Goal: Task Accomplishment & Management: Use online tool/utility

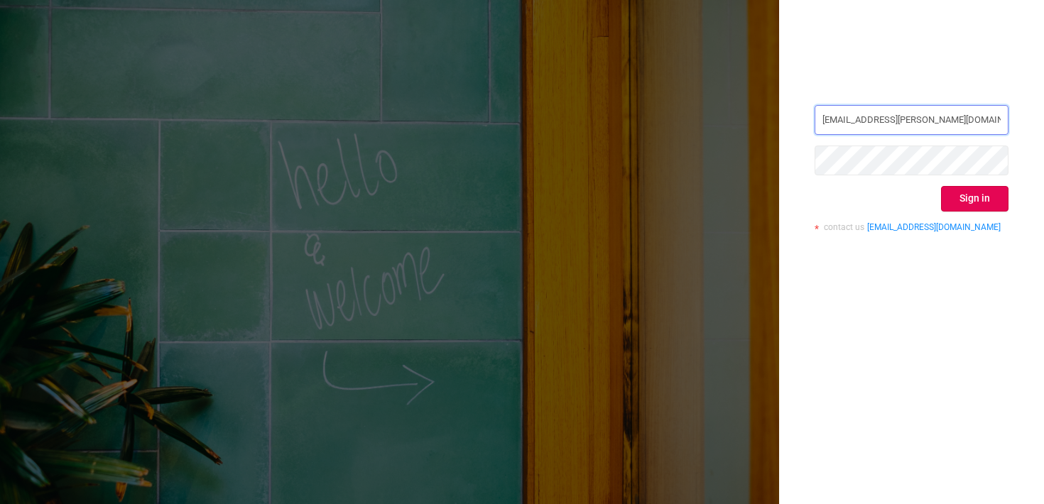
click at [942, 111] on input "[EMAIL_ADDRESS][PERSON_NAME][DOMAIN_NAME]" at bounding box center [911, 120] width 194 height 30
type input "[PERSON_NAME][EMAIL_ADDRESS][DOMAIN_NAME]"
click at [973, 198] on button "Sign in" at bounding box center [974, 199] width 67 height 26
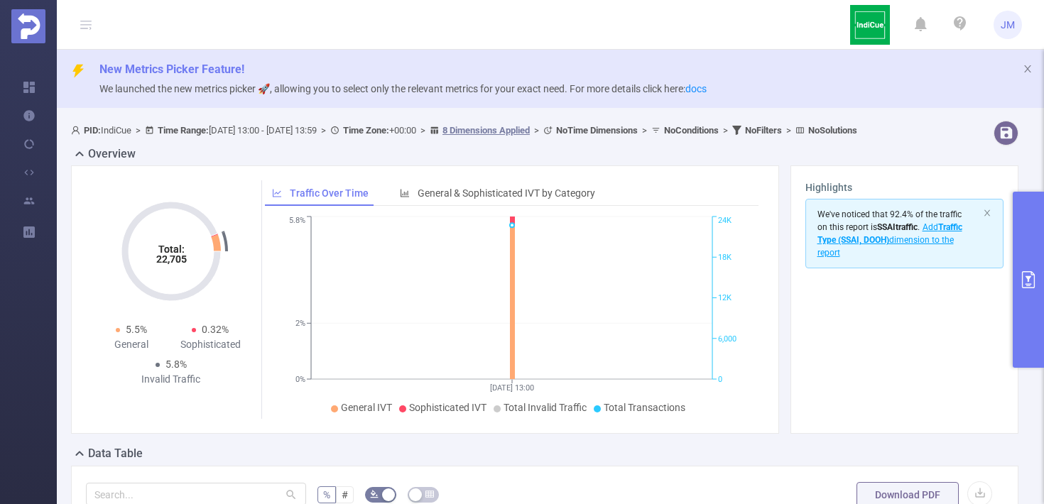
click at [1027, 275] on icon "primary" at bounding box center [1027, 279] width 17 height 17
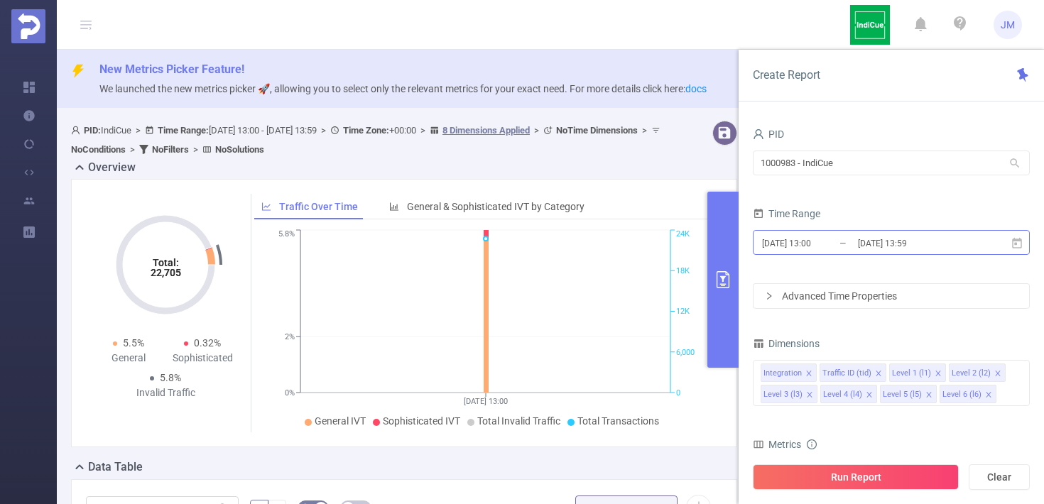
click at [923, 252] on input "[DATE] 13:59" at bounding box center [913, 243] width 115 height 19
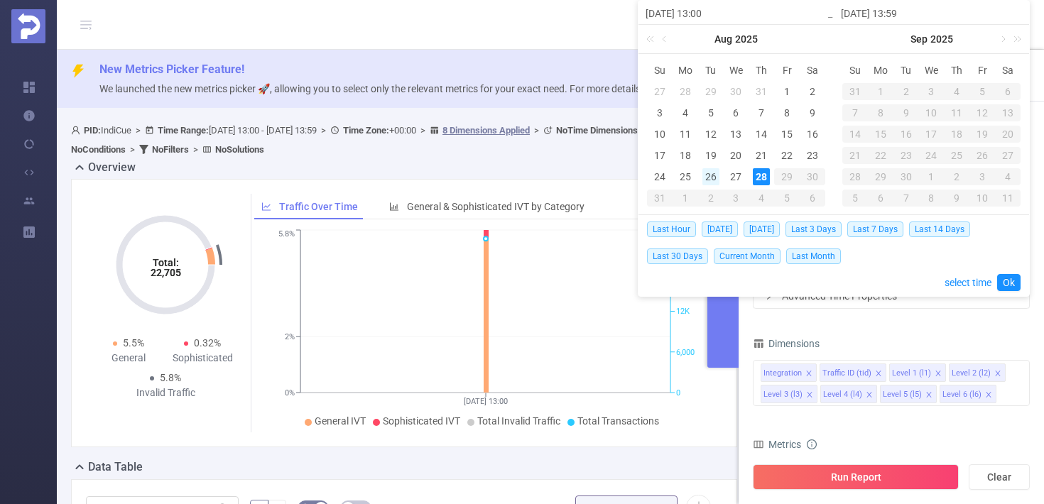
click at [713, 177] on div "26" at bounding box center [710, 176] width 17 height 17
type input "[DATE] 13:00"
type input "[DATE] 13:59"
type input "[DATE] 13:00"
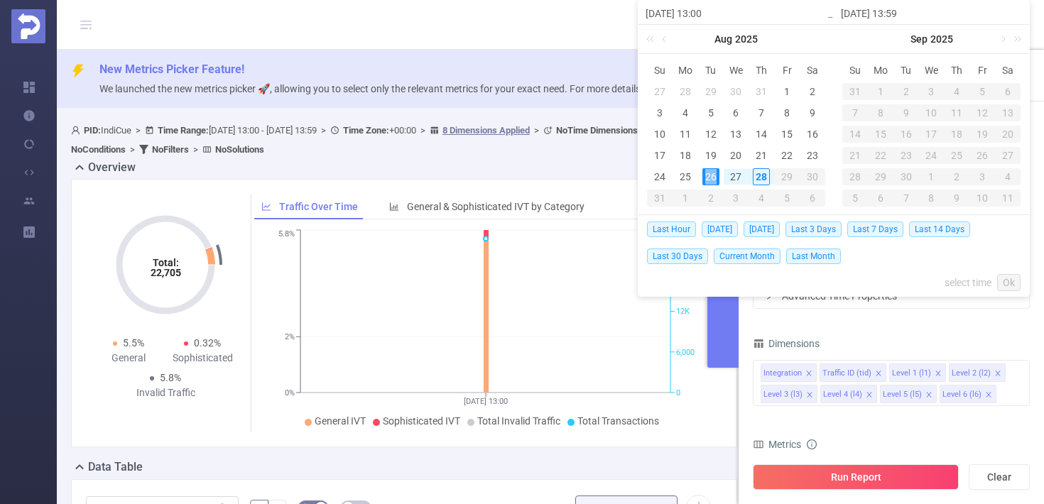
type input "[DATE] 13:59"
click at [1009, 278] on link "Ok" at bounding box center [1008, 282] width 23 height 17
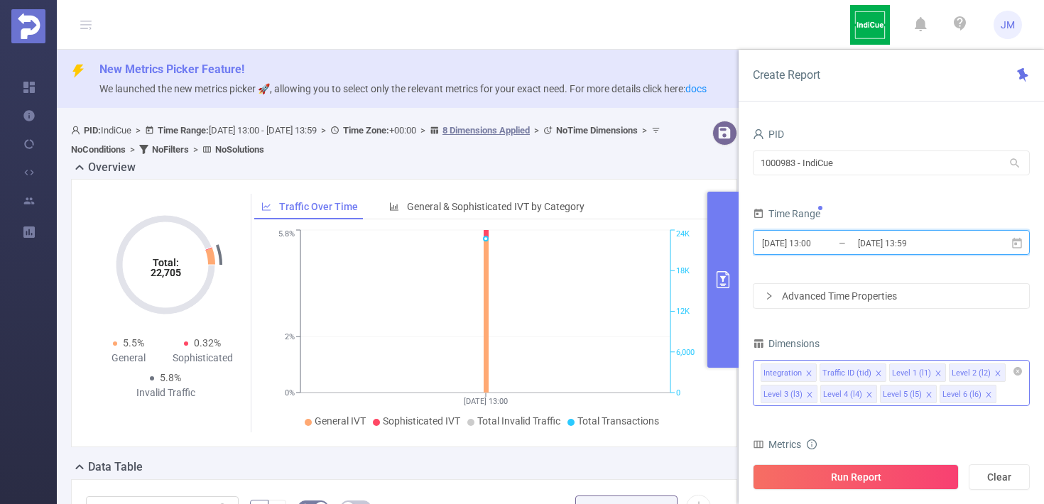
click at [985, 393] on icon "icon: close" at bounding box center [988, 394] width 7 height 7
click at [926, 398] on icon "icon: close" at bounding box center [928, 395] width 7 height 9
click at [866, 394] on icon "icon: close" at bounding box center [868, 394] width 5 height 5
click at [997, 372] on li "Level 2 (l2)" at bounding box center [976, 372] width 57 height 18
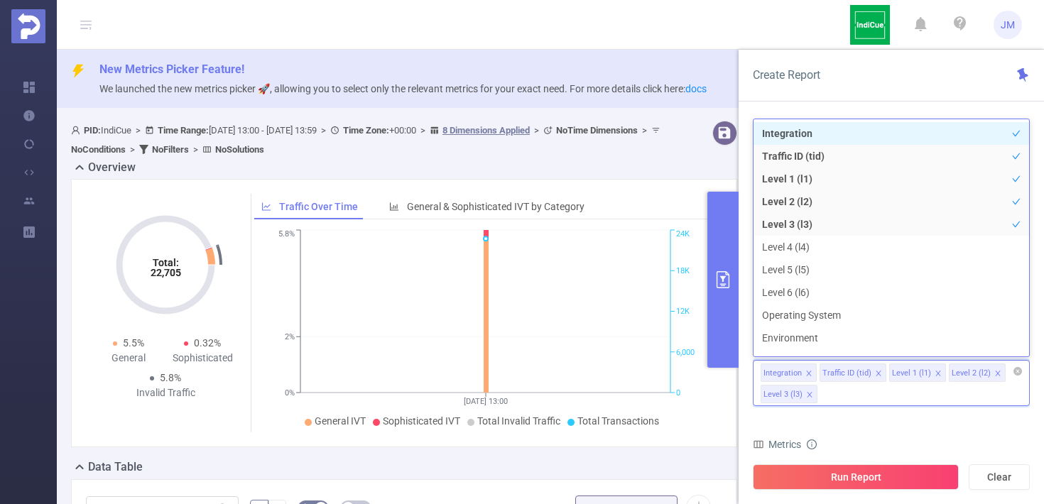
click at [995, 372] on icon "icon: close" at bounding box center [997, 373] width 5 height 5
click at [930, 378] on li "Level 1 (l1)" at bounding box center [917, 372] width 57 height 18
click at [930, 373] on li "Level 1 (l1)" at bounding box center [917, 372] width 57 height 18
click at [941, 371] on li "Level 1 (l1)" at bounding box center [917, 372] width 57 height 18
click at [935, 370] on icon "icon: close" at bounding box center [937, 373] width 7 height 7
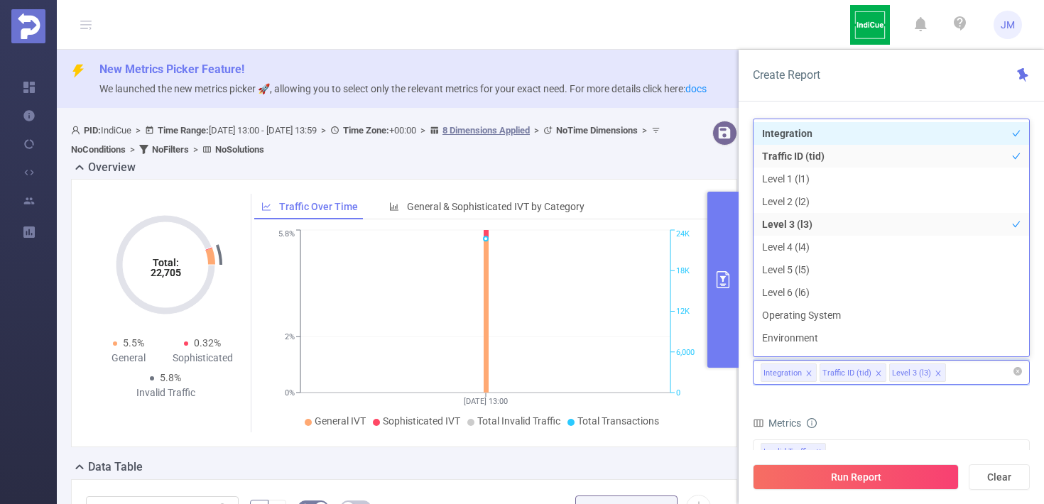
click at [877, 373] on icon "icon: close" at bounding box center [878, 373] width 7 height 7
click at [865, 374] on icon "icon: close" at bounding box center [868, 373] width 7 height 7
click at [809, 372] on icon "icon: close" at bounding box center [808, 373] width 7 height 7
click at [816, 371] on div at bounding box center [890, 372] width 261 height 23
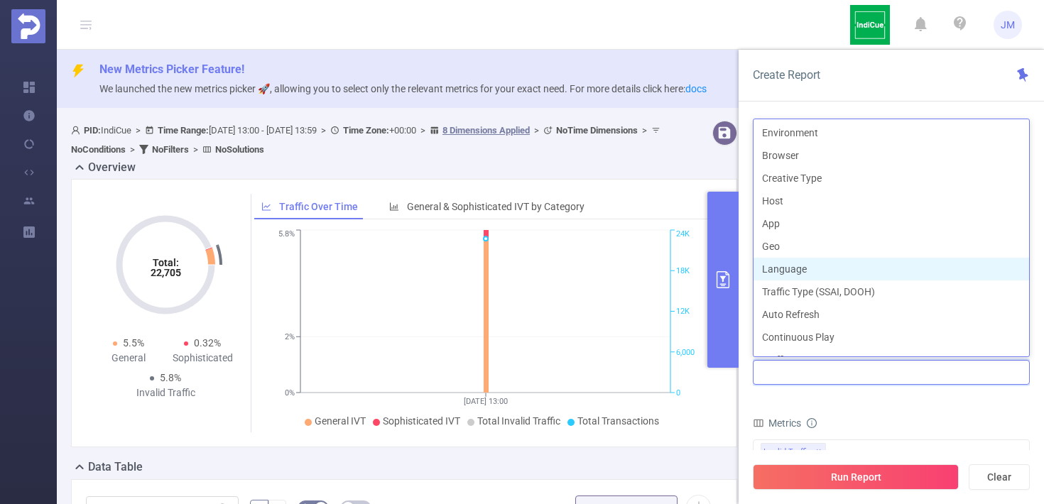
scroll to position [200, 0]
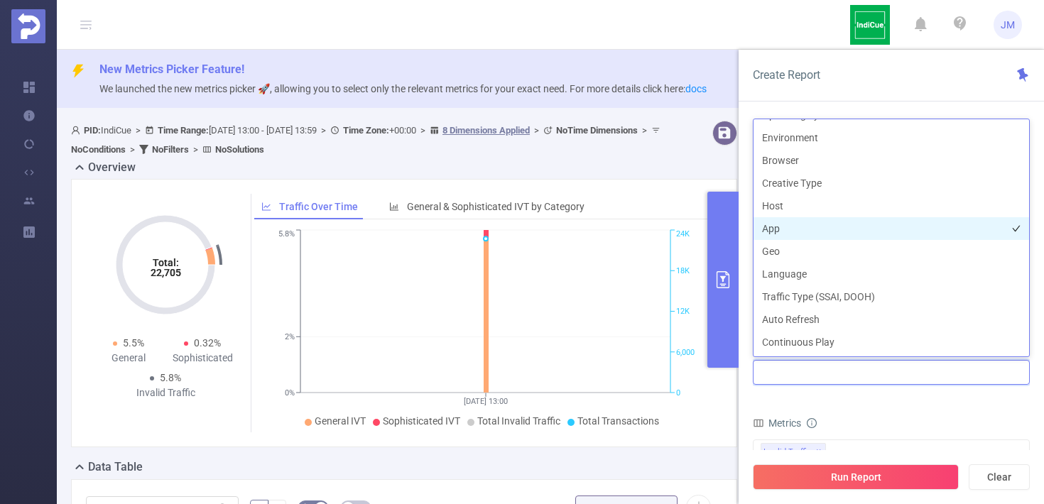
click at [806, 234] on li "App" at bounding box center [890, 228] width 275 height 23
click at [853, 403] on form "Dimensions App Metrics bp_total bp_adult bp_arms bp_crime bp_death_injury_milit…" at bounding box center [890, 492] width 277 height 316
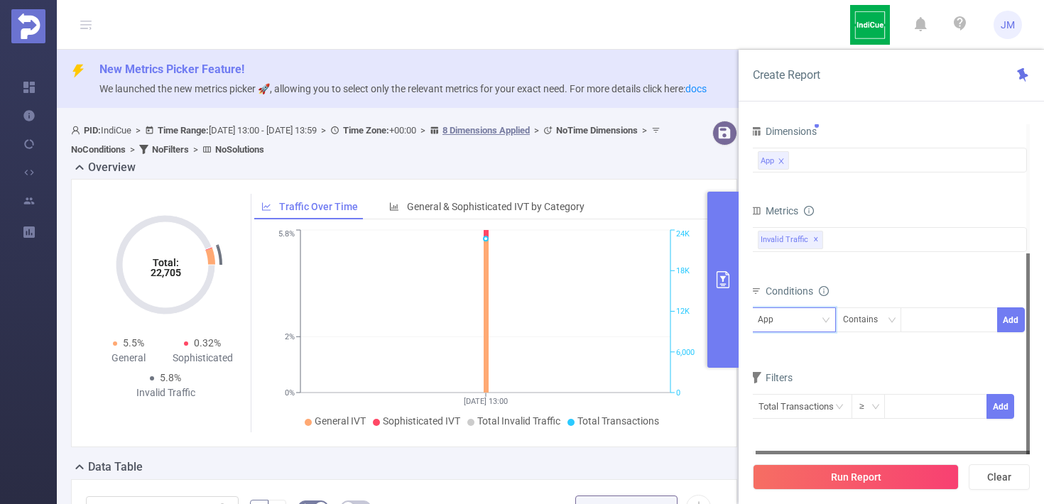
click at [822, 326] on div "App" at bounding box center [792, 319] width 70 height 23
click at [795, 319] on div "App" at bounding box center [792, 319] width 70 height 23
drag, startPoint x: 774, startPoint y: 318, endPoint x: 740, endPoint y: 317, distance: 33.4
click at [740, 317] on div "PID 1000983 - IndiCue 1000983 - IndiCue Time Range [DATE] 13:00 _ [DATE] 13:59 …" at bounding box center [890, 319] width 305 height 419
click at [841, 165] on div "App" at bounding box center [887, 159] width 261 height 23
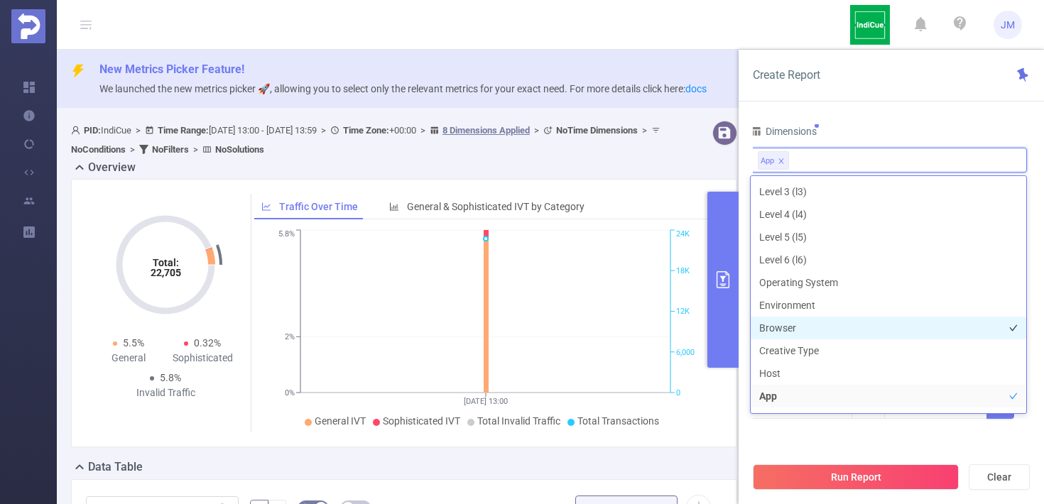
scroll to position [0, 0]
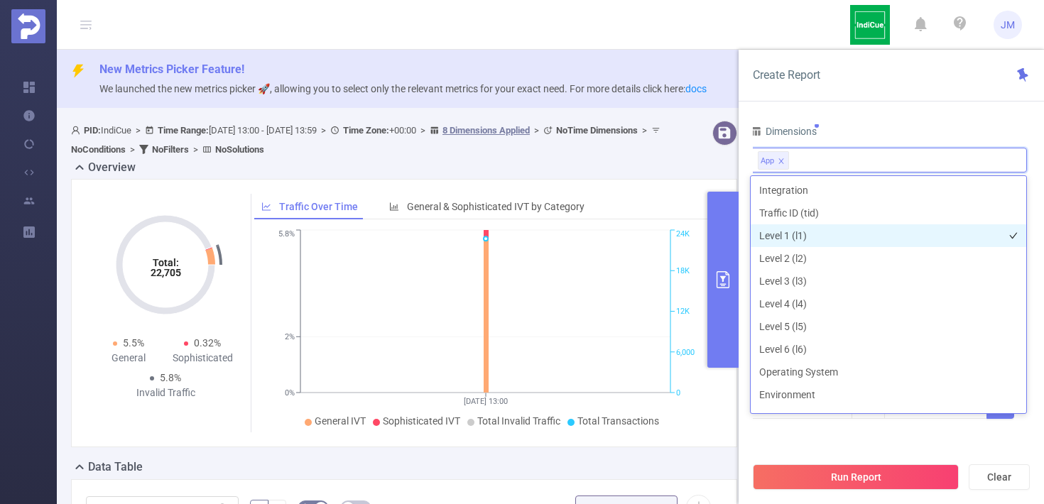
click at [817, 236] on li "Level 1 (l1)" at bounding box center [887, 235] width 275 height 23
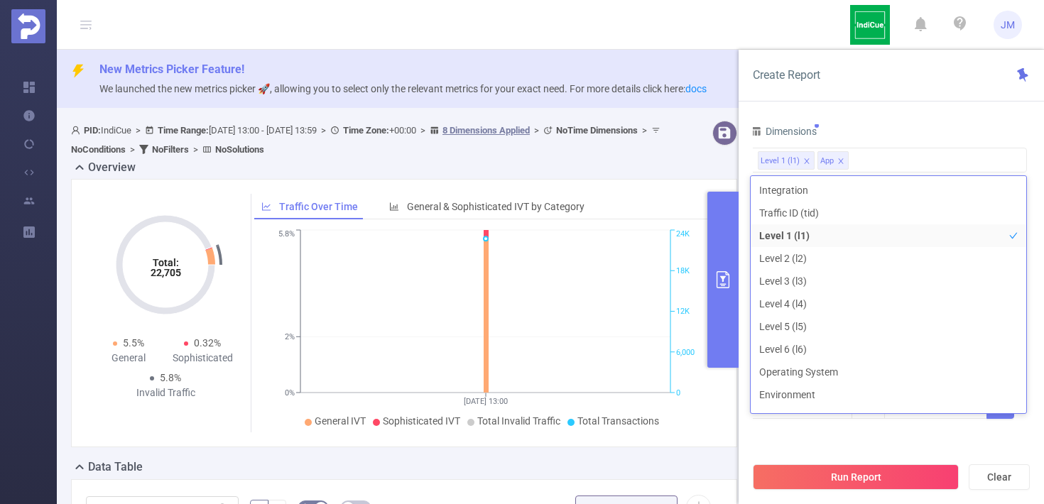
click at [889, 95] on div "Create Report" at bounding box center [890, 76] width 305 height 52
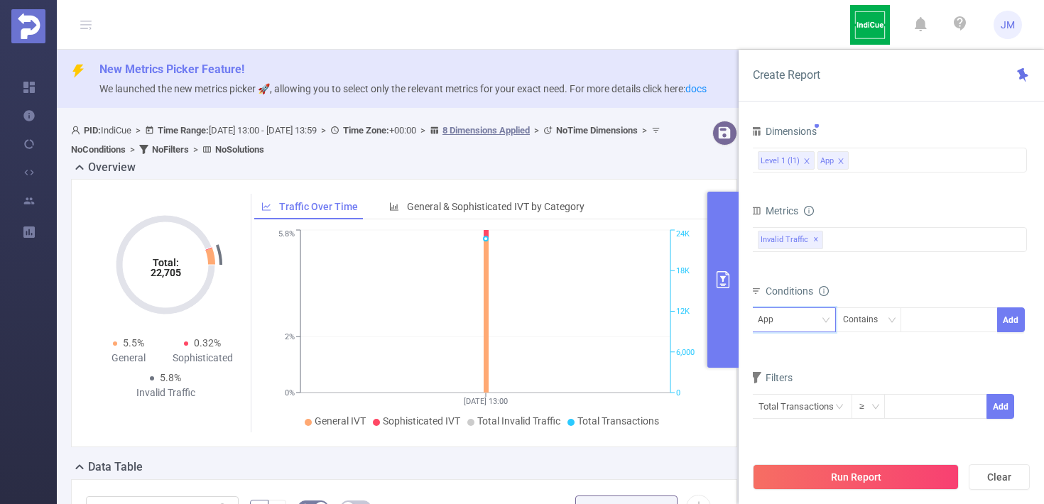
click at [791, 314] on div "App" at bounding box center [792, 319] width 70 height 23
click at [793, 346] on li "Level 1 (l1)" at bounding box center [793, 349] width 86 height 23
click at [924, 324] on div at bounding box center [949, 319] width 82 height 23
type input "2245"
click at [941, 356] on li "2245" at bounding box center [948, 349] width 97 height 23
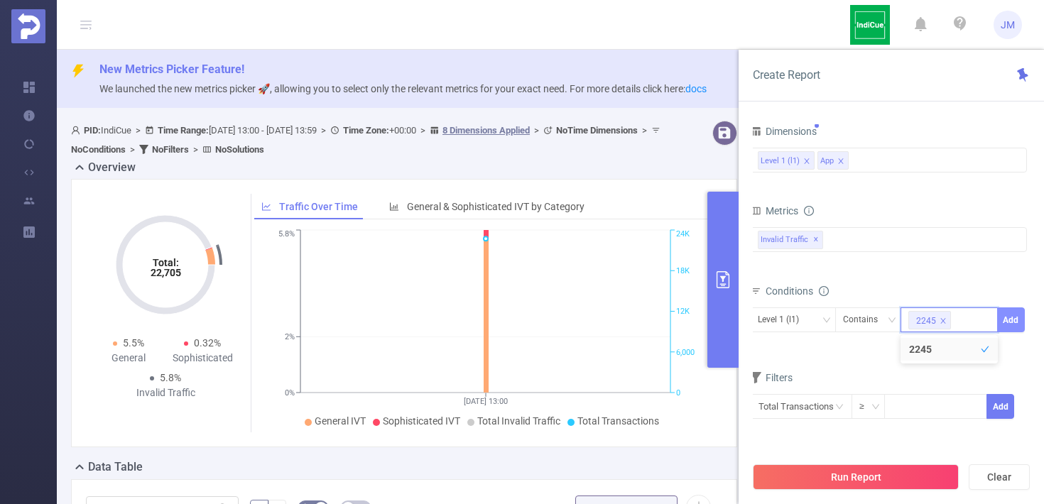
click at [1009, 328] on button "Add" at bounding box center [1011, 319] width 28 height 25
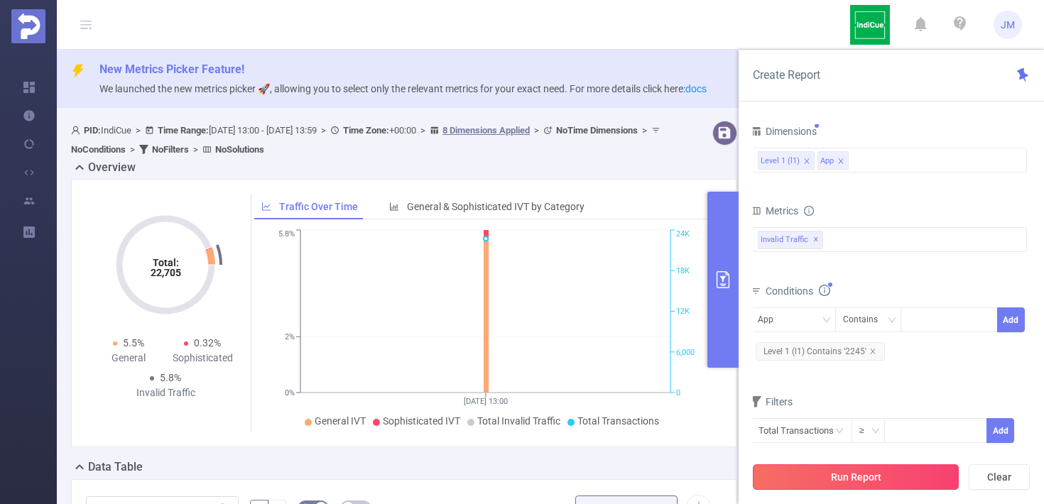
click at [899, 473] on button "Run Report" at bounding box center [855, 477] width 206 height 26
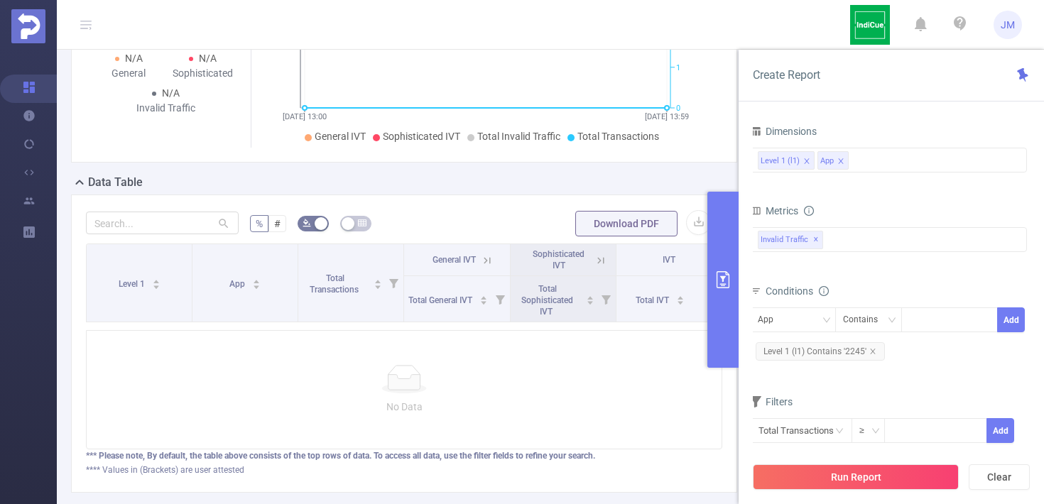
scroll to position [261, 0]
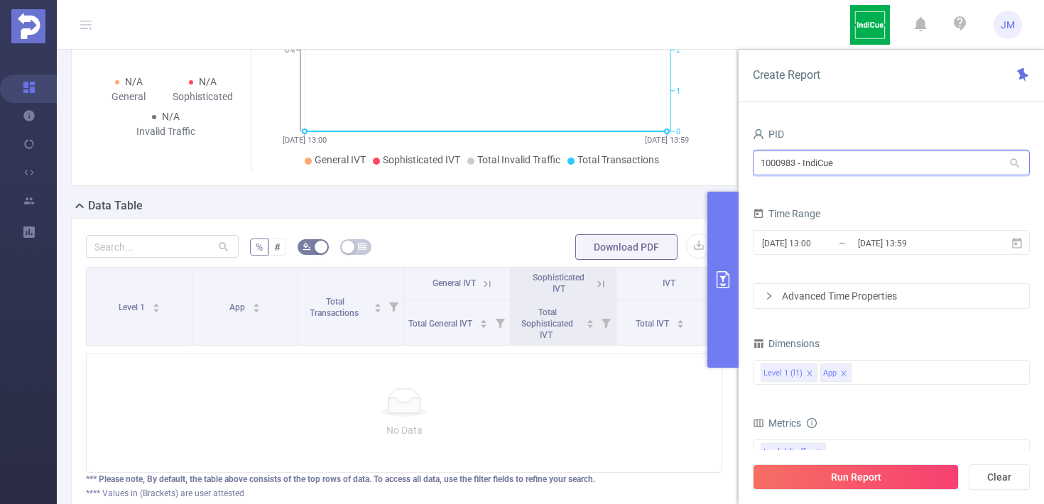
click at [580, 163] on section "PID: IndiCue > Time Range: [DATE] 13:00 - [DATE] 13:59 > Time Zone: +00:00 > 2 …" at bounding box center [550, 199] width 987 height 691
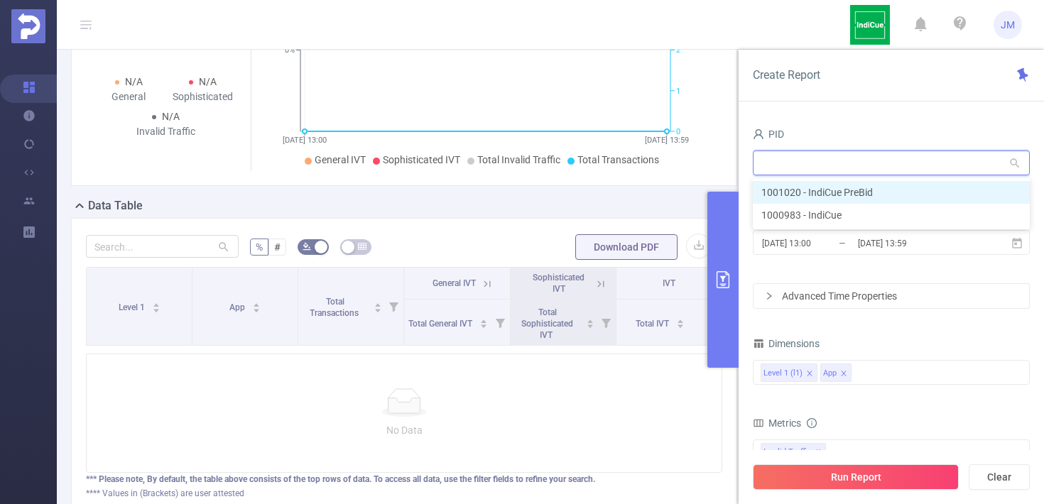
click at [850, 195] on li "1001020 - IndiCue PreBid" at bounding box center [890, 192] width 277 height 23
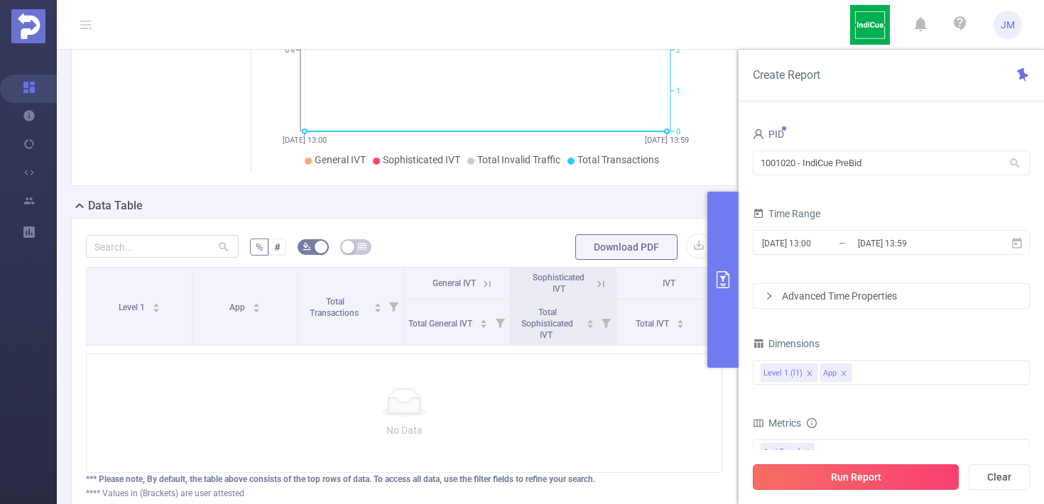
click at [907, 485] on button "Run Report" at bounding box center [855, 477] width 206 height 26
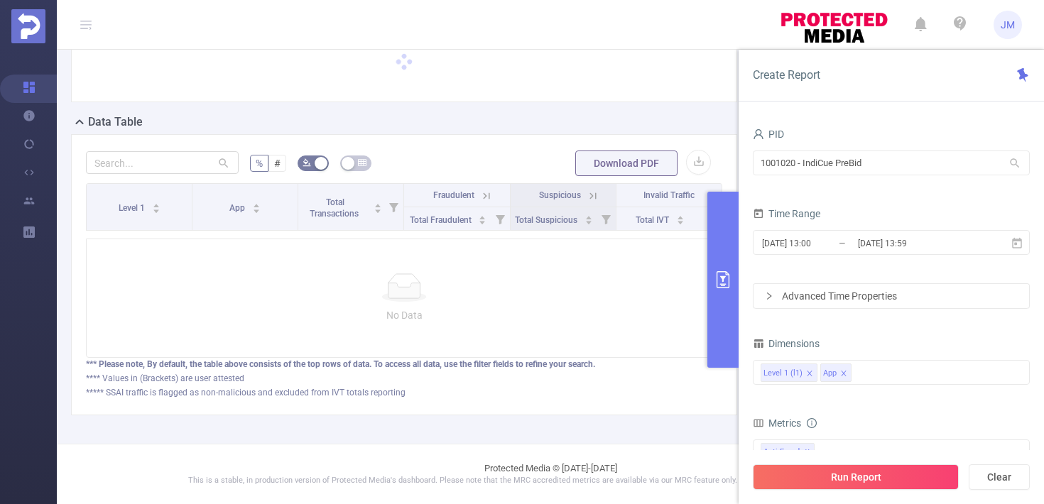
scroll to position [153, 0]
drag, startPoint x: 879, startPoint y: 167, endPoint x: 666, endPoint y: 167, distance: 213.0
click at [666, 167] on section "PID: IndiCue PreBid > Time Range: [DATE] 13:00 - [DATE] 13:59 > Time Zone: +00:…" at bounding box center [550, 203] width 987 height 482
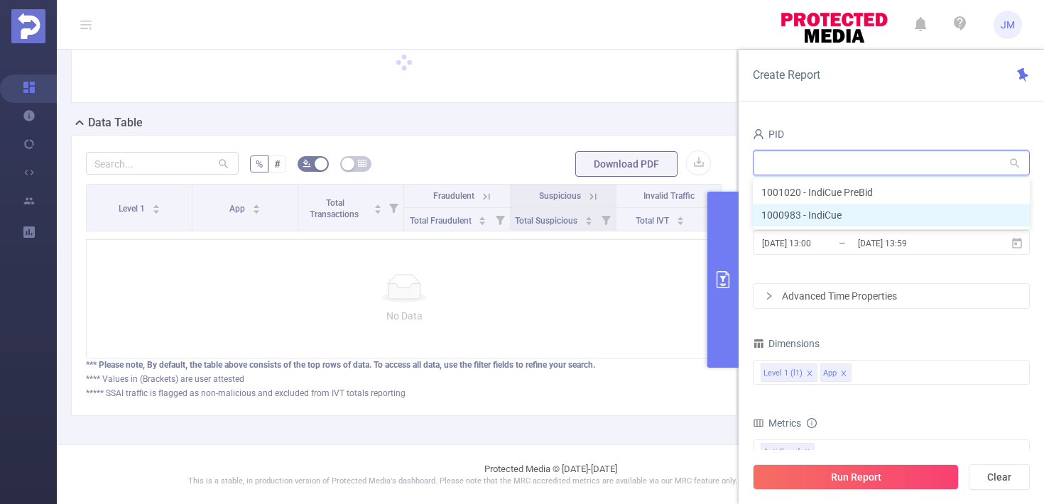
click at [843, 217] on li "1000983 - IndiCue" at bounding box center [890, 215] width 277 height 23
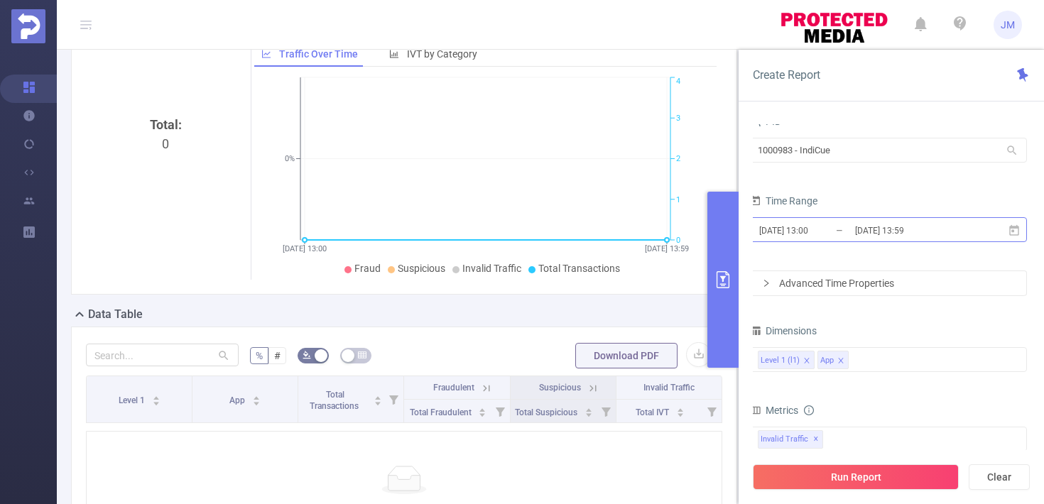
click at [947, 227] on input "[DATE] 13:59" at bounding box center [910, 230] width 115 height 19
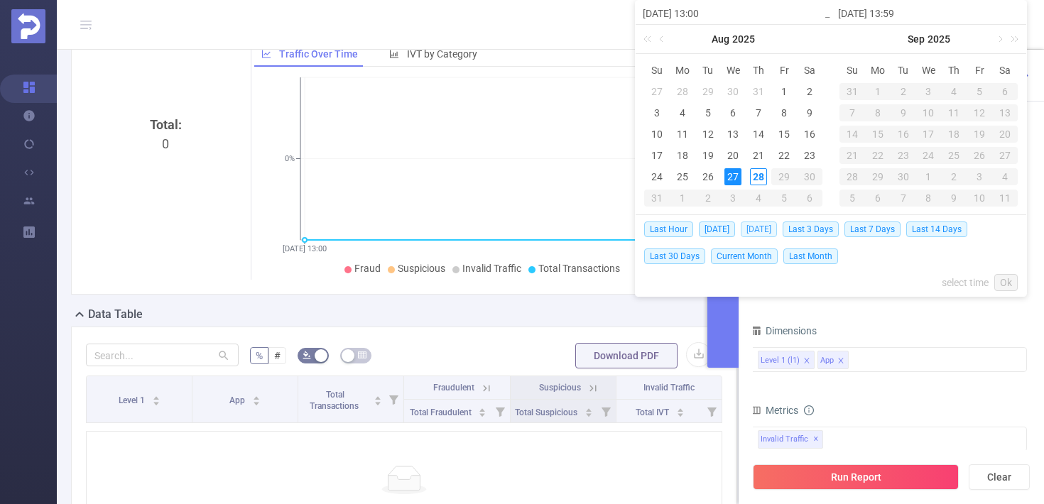
click at [760, 227] on span "[DATE]" at bounding box center [758, 229] width 36 height 16
type input "[DATE] 00:00"
type input "[DATE] 23:59"
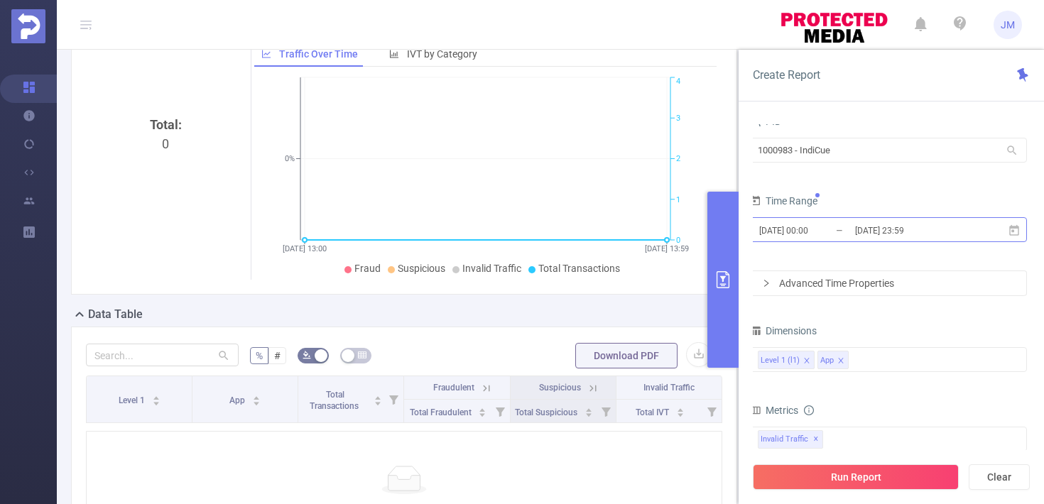
click at [873, 236] on input "[DATE] 23:59" at bounding box center [910, 230] width 115 height 19
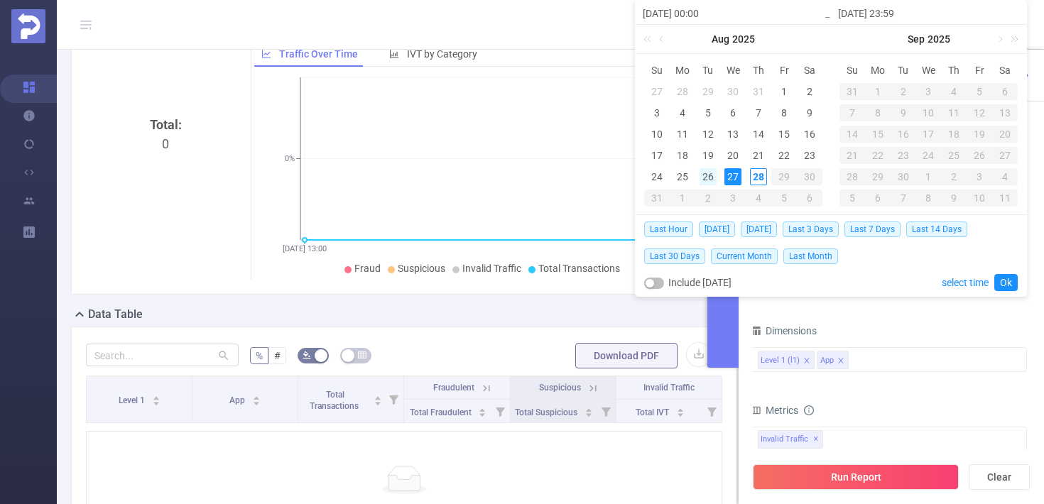
click at [704, 173] on div "26" at bounding box center [707, 176] width 17 height 17
type input "[DATE] 00:00"
type input "[DATE] 23:59"
type input "[DATE] 00:00"
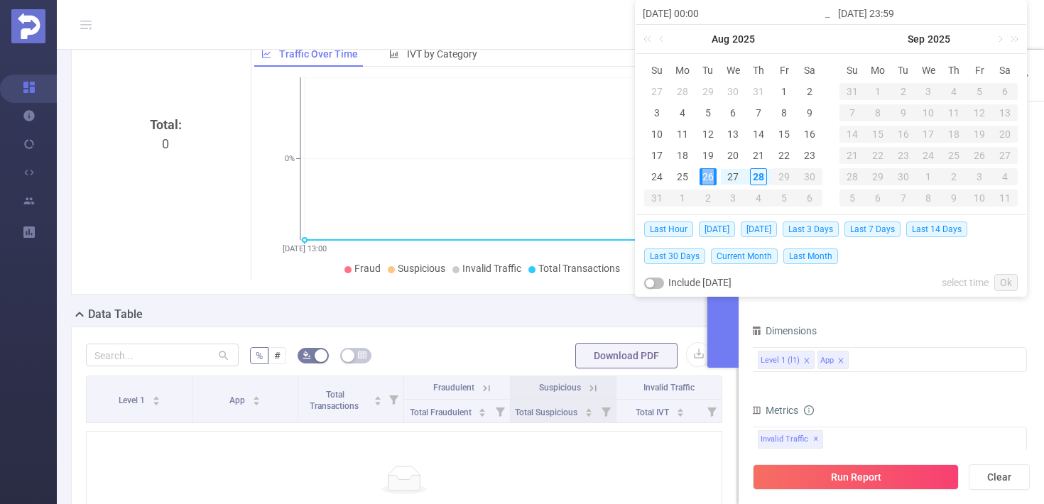
type input "[DATE] 23:59"
click at [1004, 283] on link "Ok" at bounding box center [1005, 282] width 23 height 17
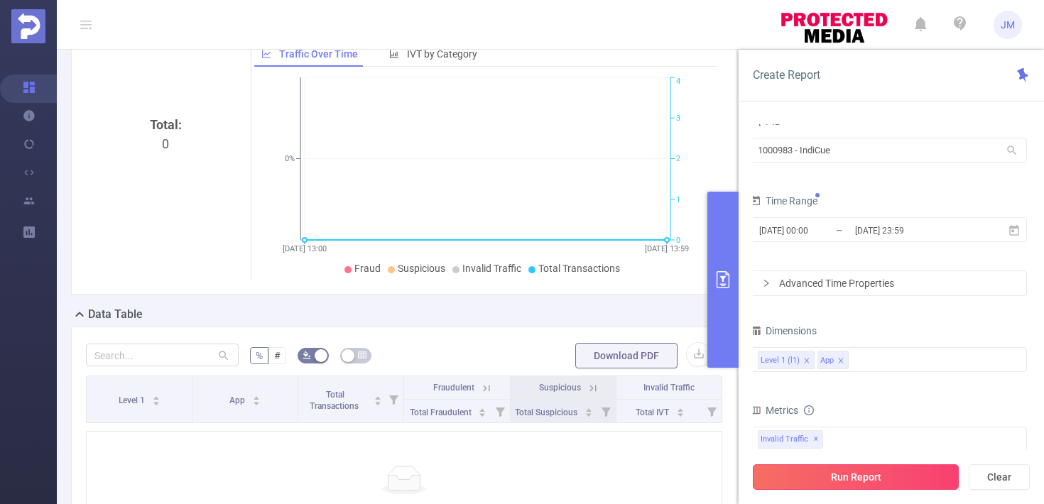
click at [924, 475] on button "Run Report" at bounding box center [855, 477] width 206 height 26
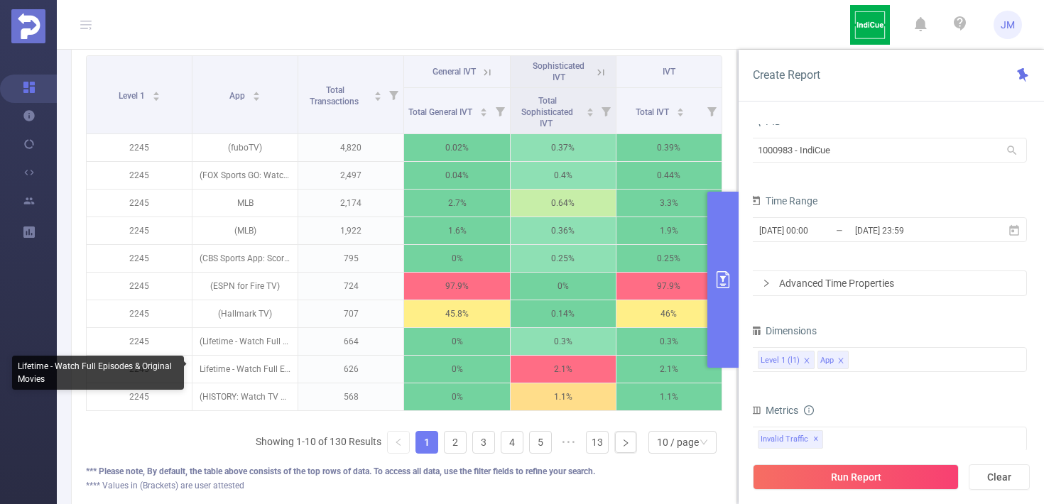
scroll to position [471, 0]
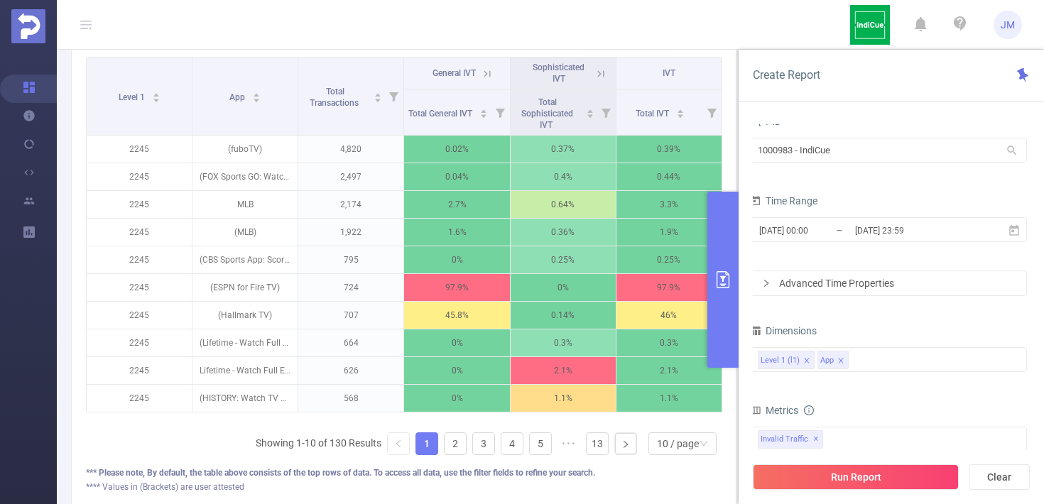
click at [841, 361] on icon "icon: close" at bounding box center [840, 360] width 5 height 5
click at [882, 480] on button "Run Report" at bounding box center [855, 477] width 206 height 26
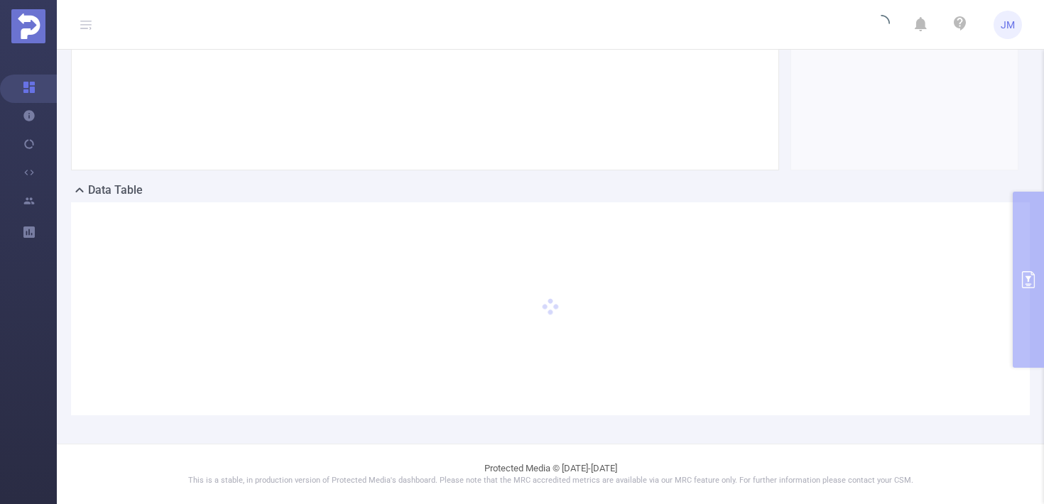
scroll to position [276, 0]
